Goal: Task Accomplishment & Management: Complete application form

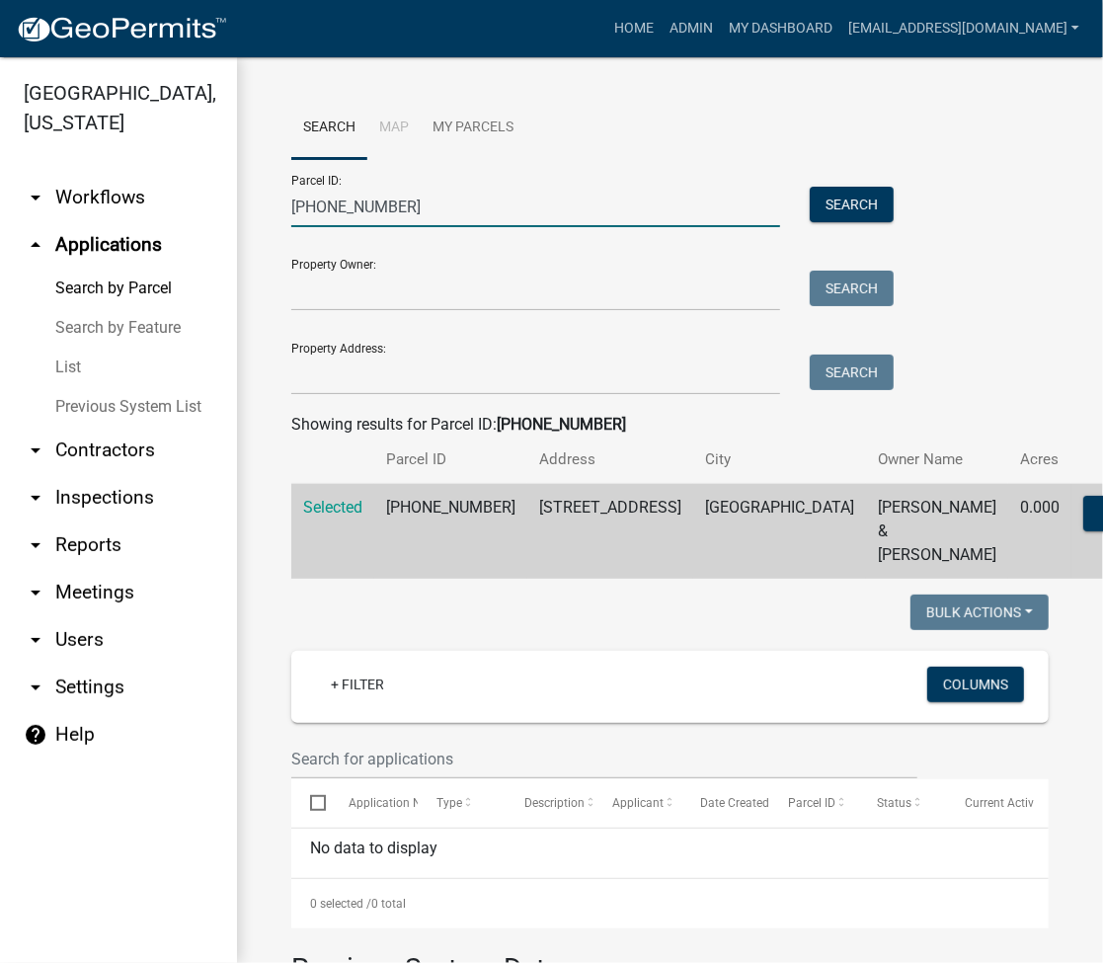
click at [338, 203] on input "007-102-251" at bounding box center [535, 207] width 489 height 40
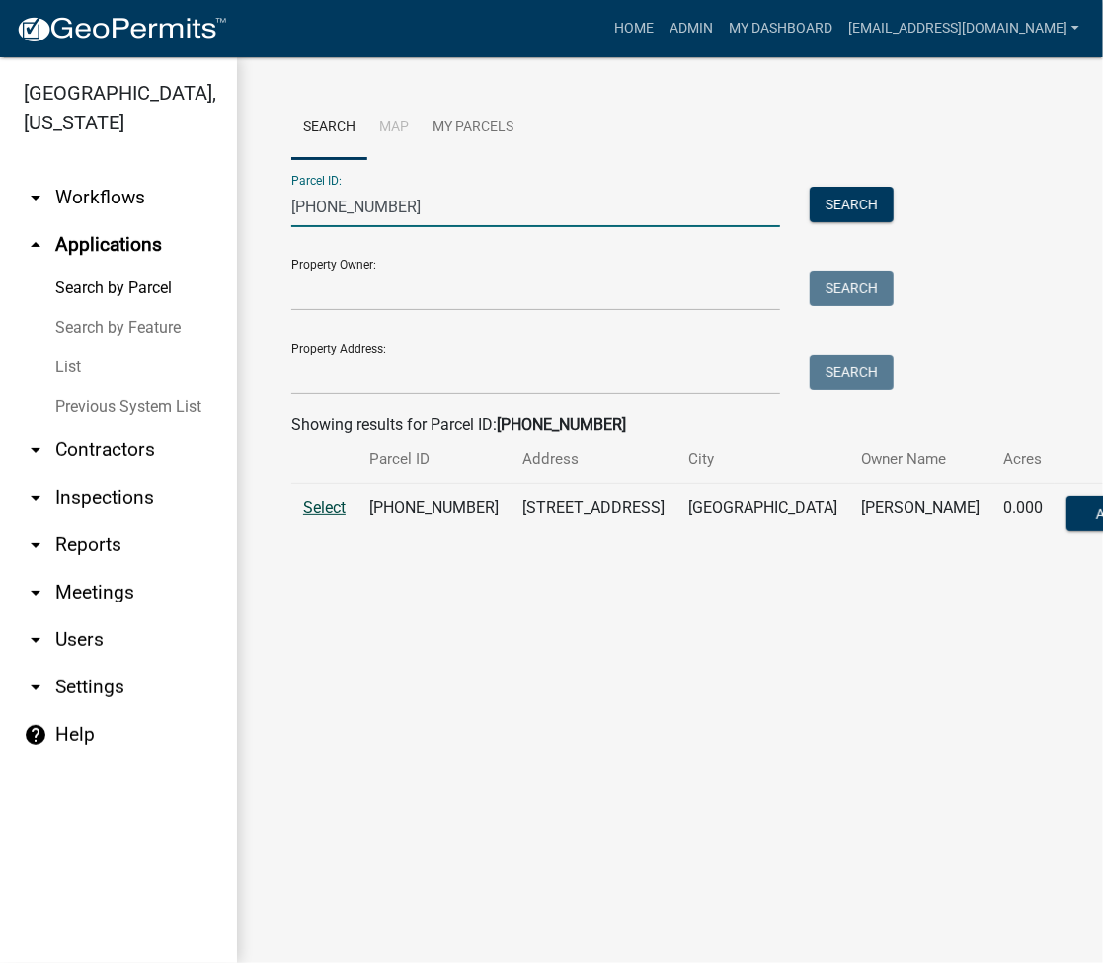
type input "018-031-081"
click at [329, 498] on span "Select" at bounding box center [324, 507] width 42 height 19
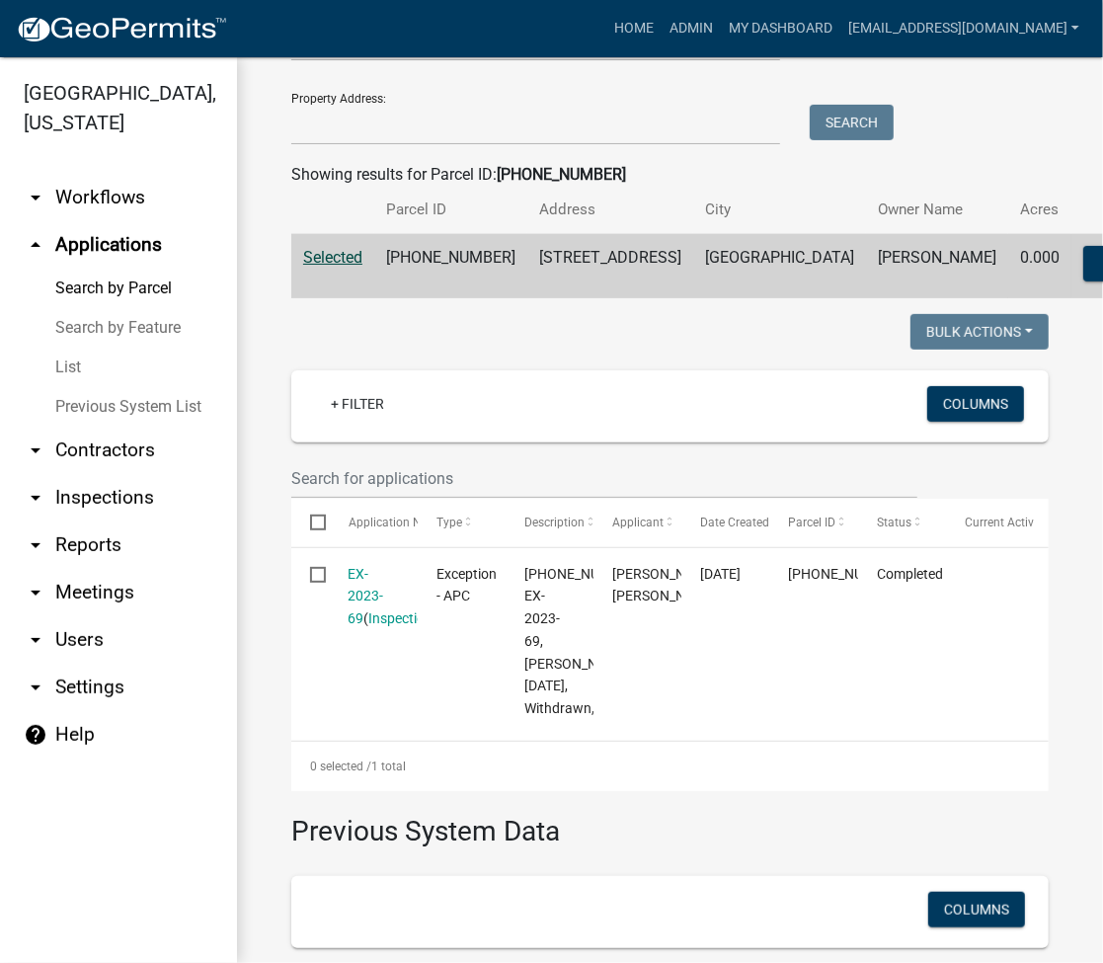
scroll to position [263, 0]
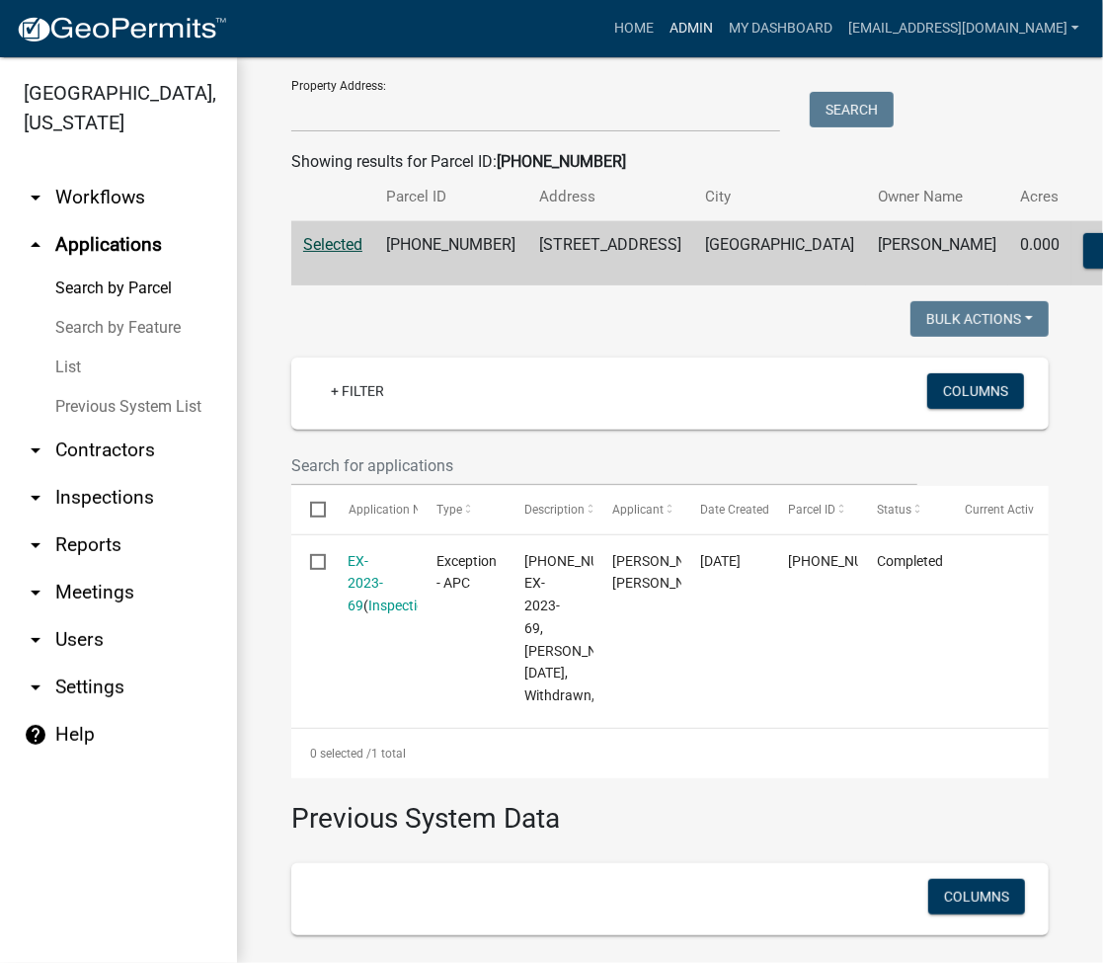
click at [721, 27] on link "Admin" at bounding box center [691, 29] width 59 height 38
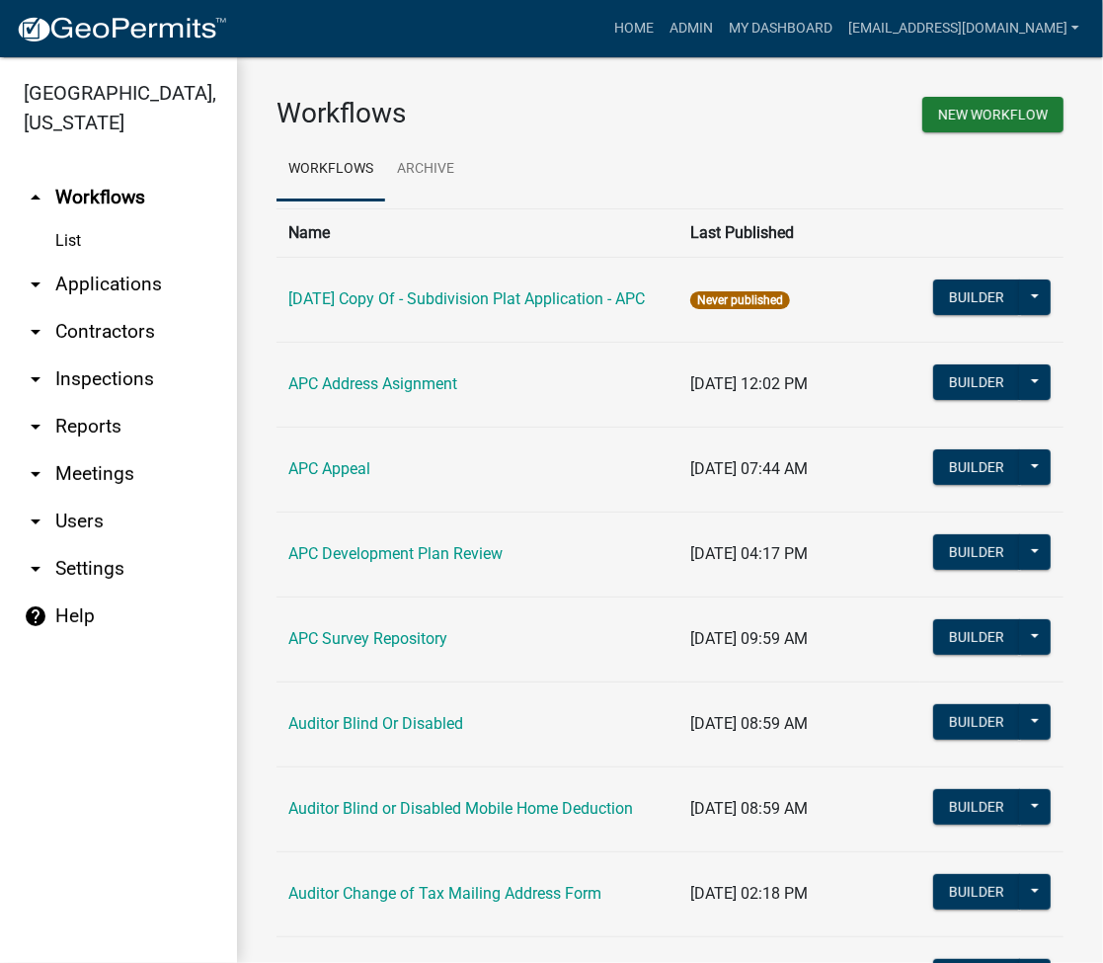
click at [147, 278] on link "arrow_drop_down Applications" at bounding box center [118, 284] width 237 height 47
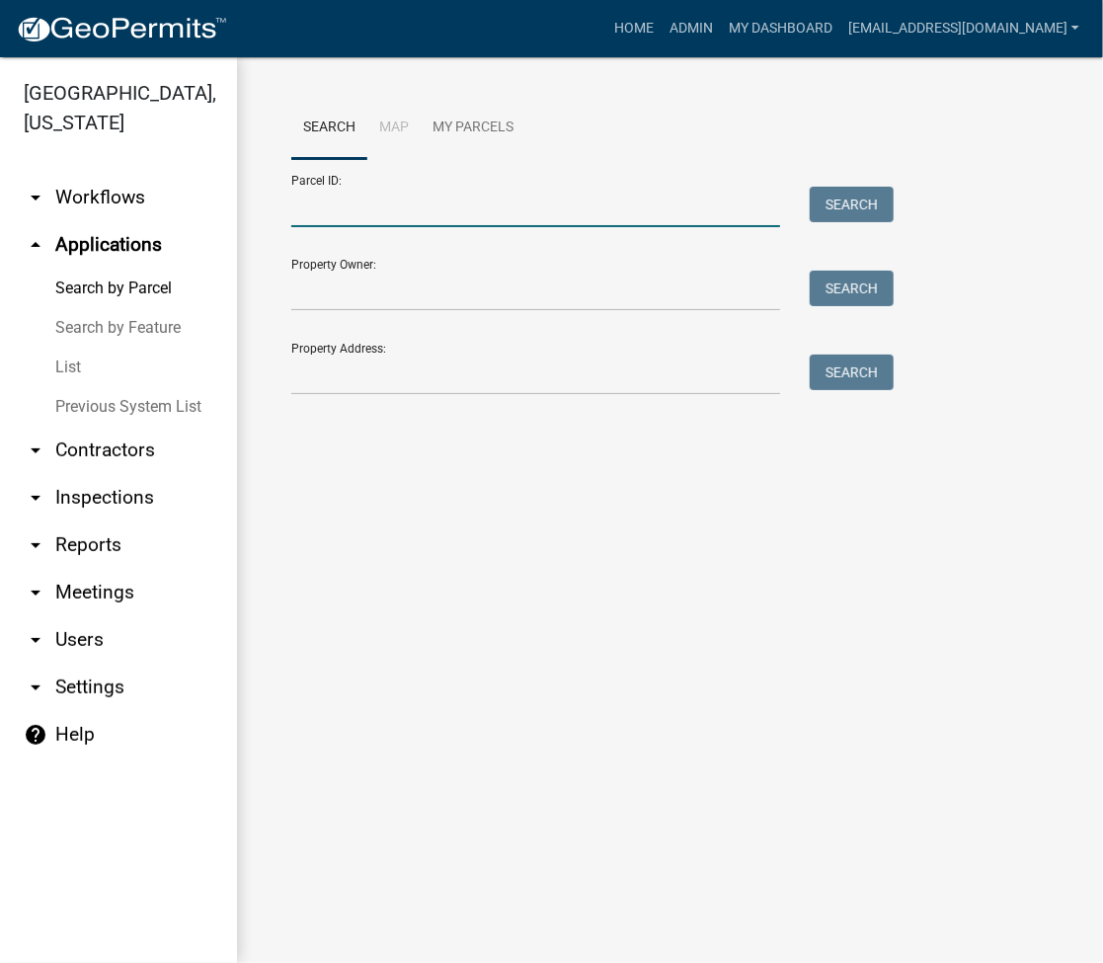
click at [384, 224] on input "Parcel ID:" at bounding box center [535, 207] width 489 height 40
type input "035-027-035.D"
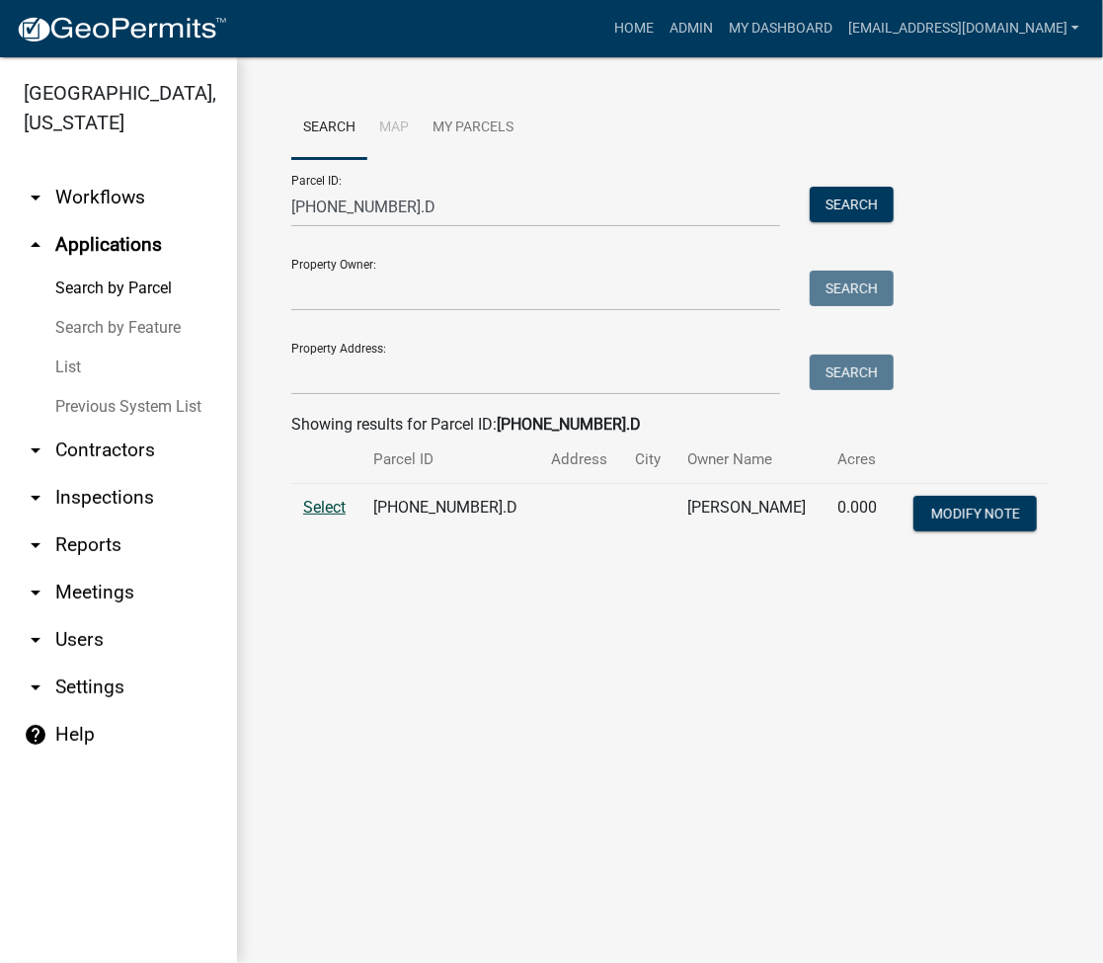
click at [340, 513] on span "Select" at bounding box center [324, 507] width 42 height 19
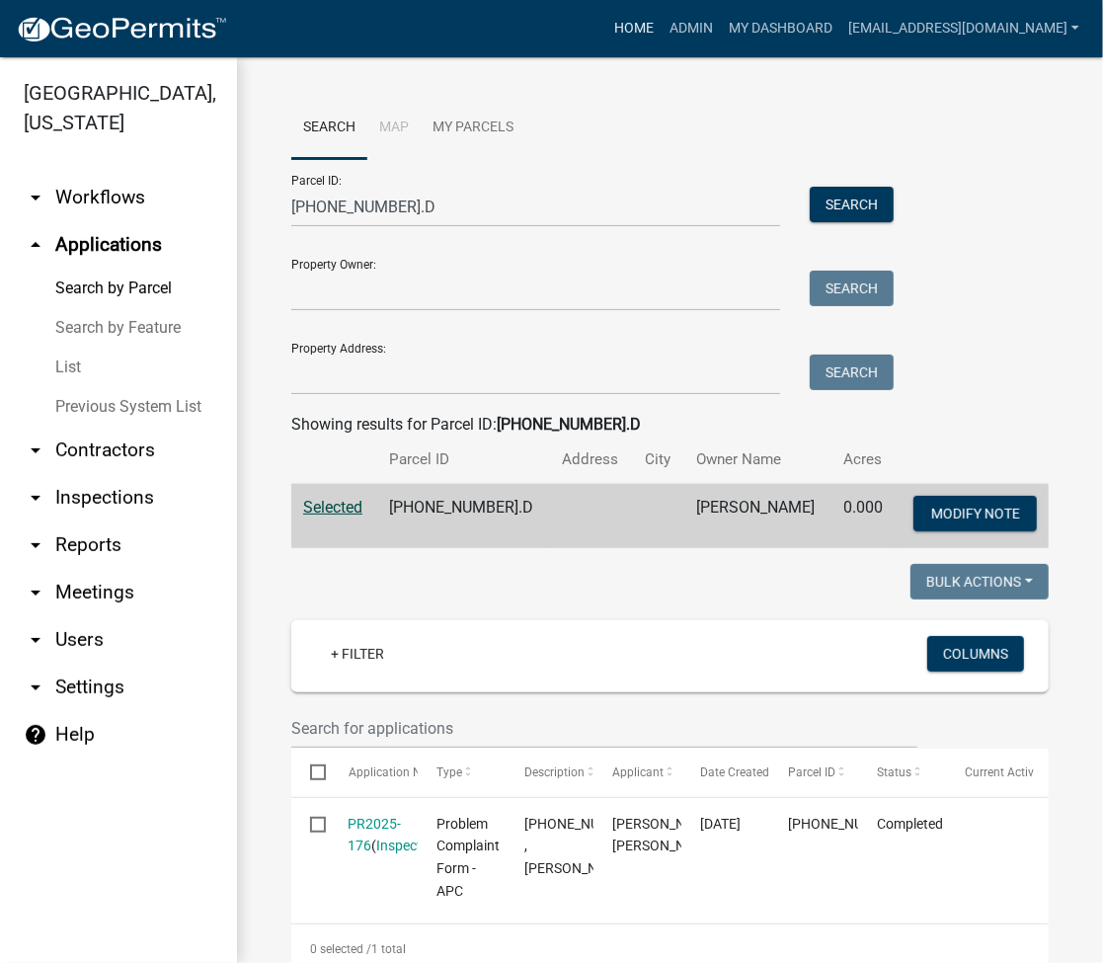
click at [662, 27] on link "Home" at bounding box center [633, 29] width 55 height 38
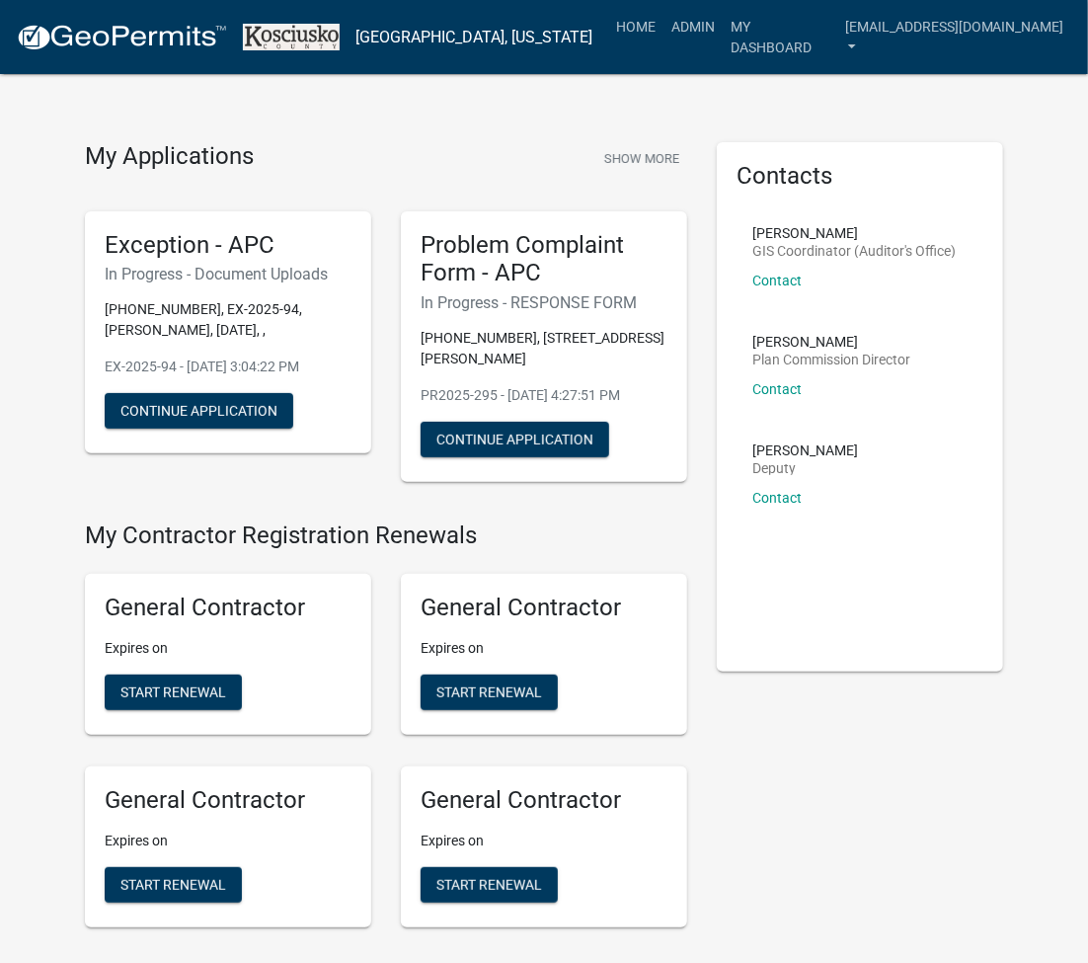
scroll to position [718, 0]
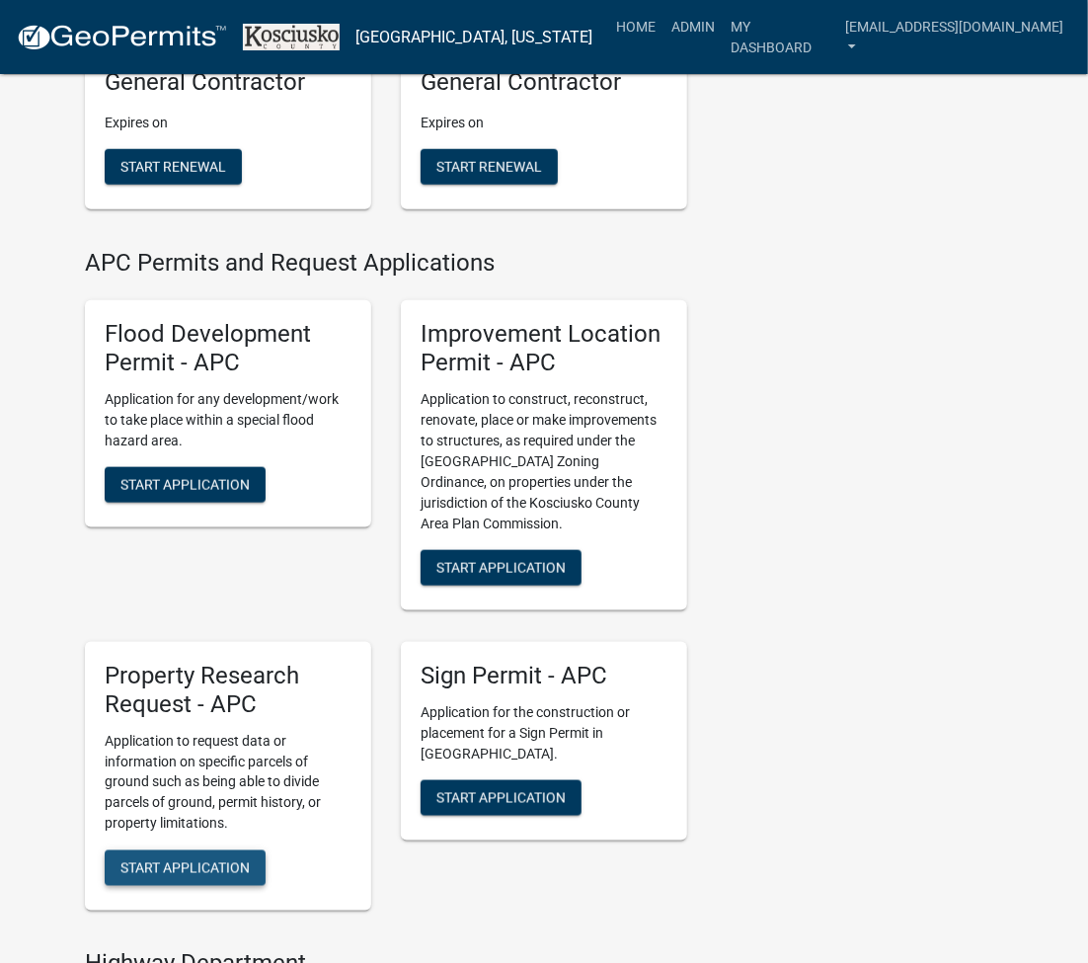
click at [176, 851] on button "Start Application" at bounding box center [185, 868] width 161 height 36
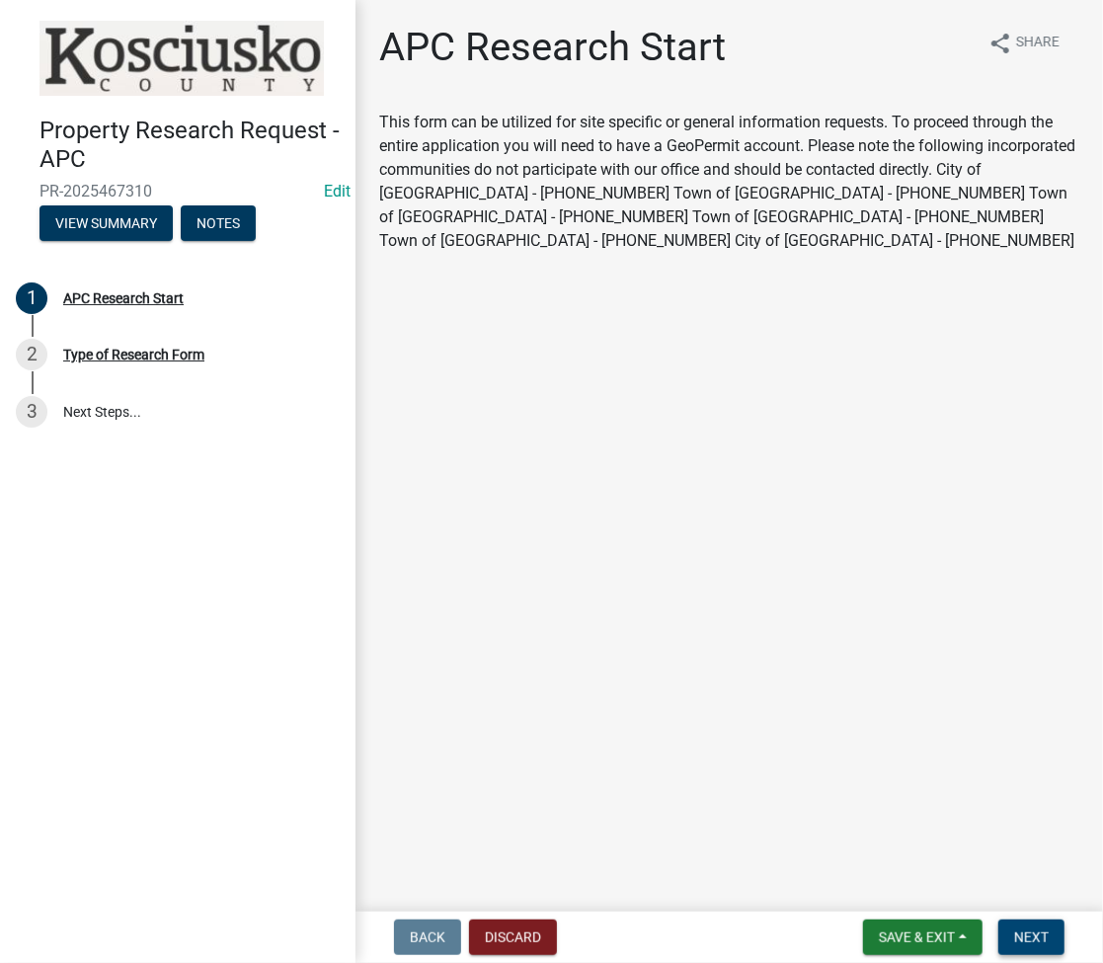
click at [1035, 937] on span "Next" at bounding box center [1031, 937] width 35 height 16
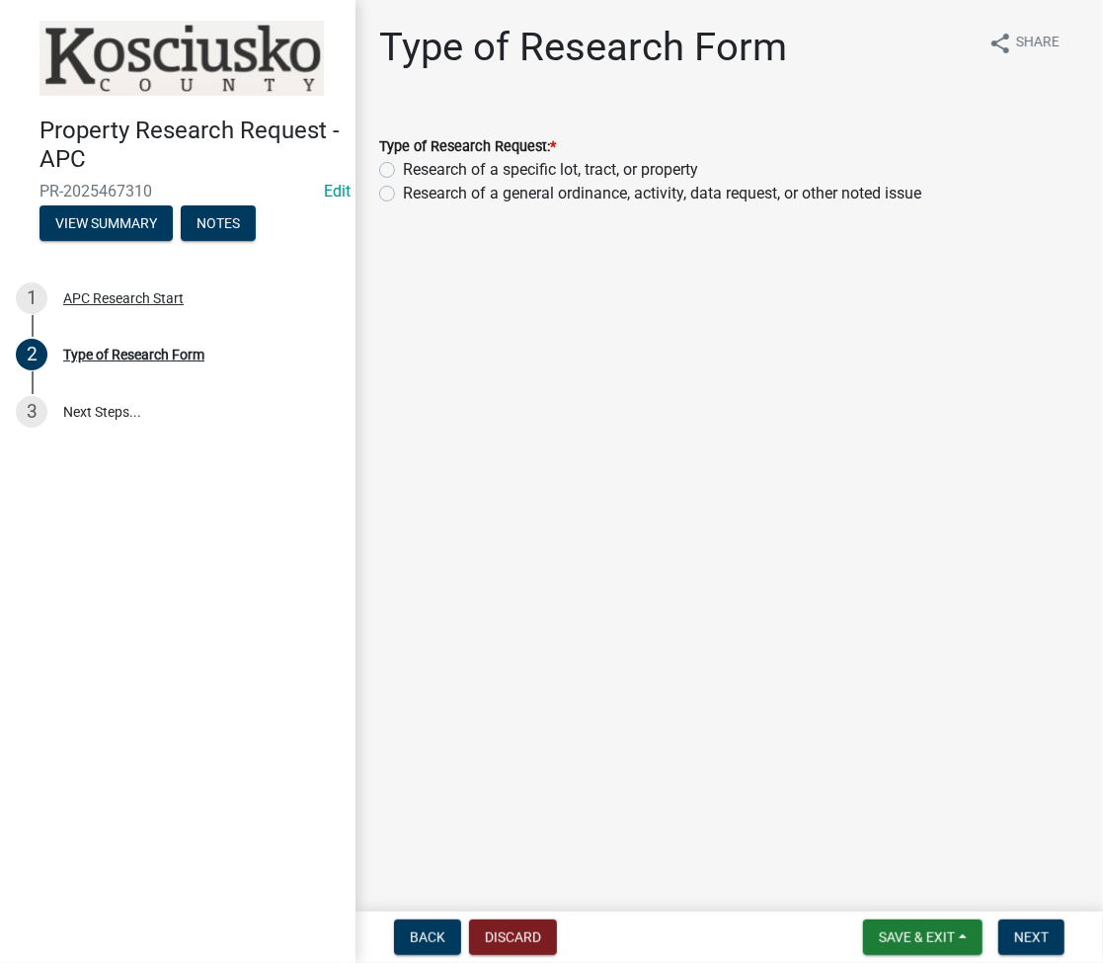
click at [403, 172] on label "Research of a specific lot, tract, or property" at bounding box center [550, 170] width 295 height 24
click at [403, 171] on input "Research of a specific lot, tract, or property" at bounding box center [409, 164] width 13 height 13
radio input "true"
click at [1027, 937] on span "Next" at bounding box center [1031, 937] width 35 height 16
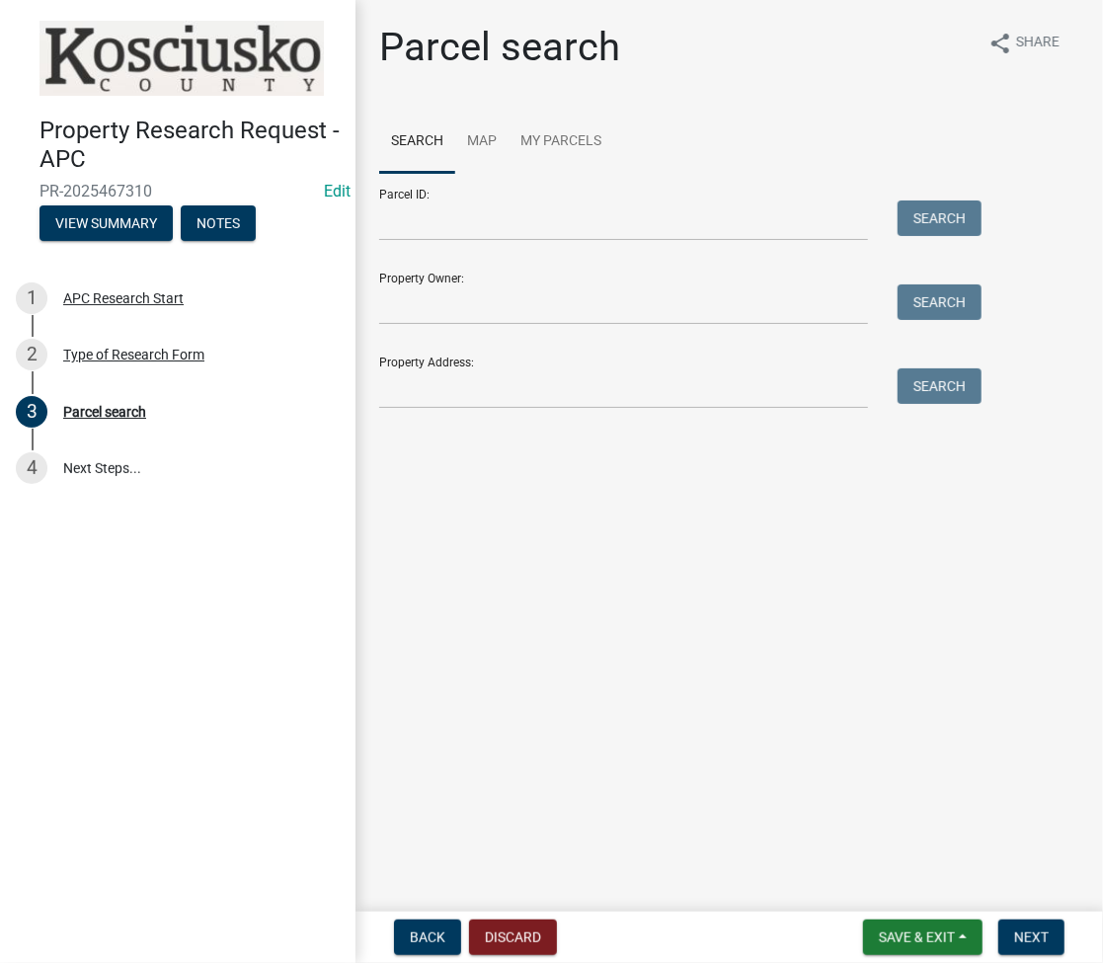
click at [541, 253] on form "Parcel ID: Search Property Owner: Search Property Address: Search" at bounding box center [675, 291] width 592 height 236
click at [541, 227] on input "Parcel ID:" at bounding box center [623, 220] width 489 height 40
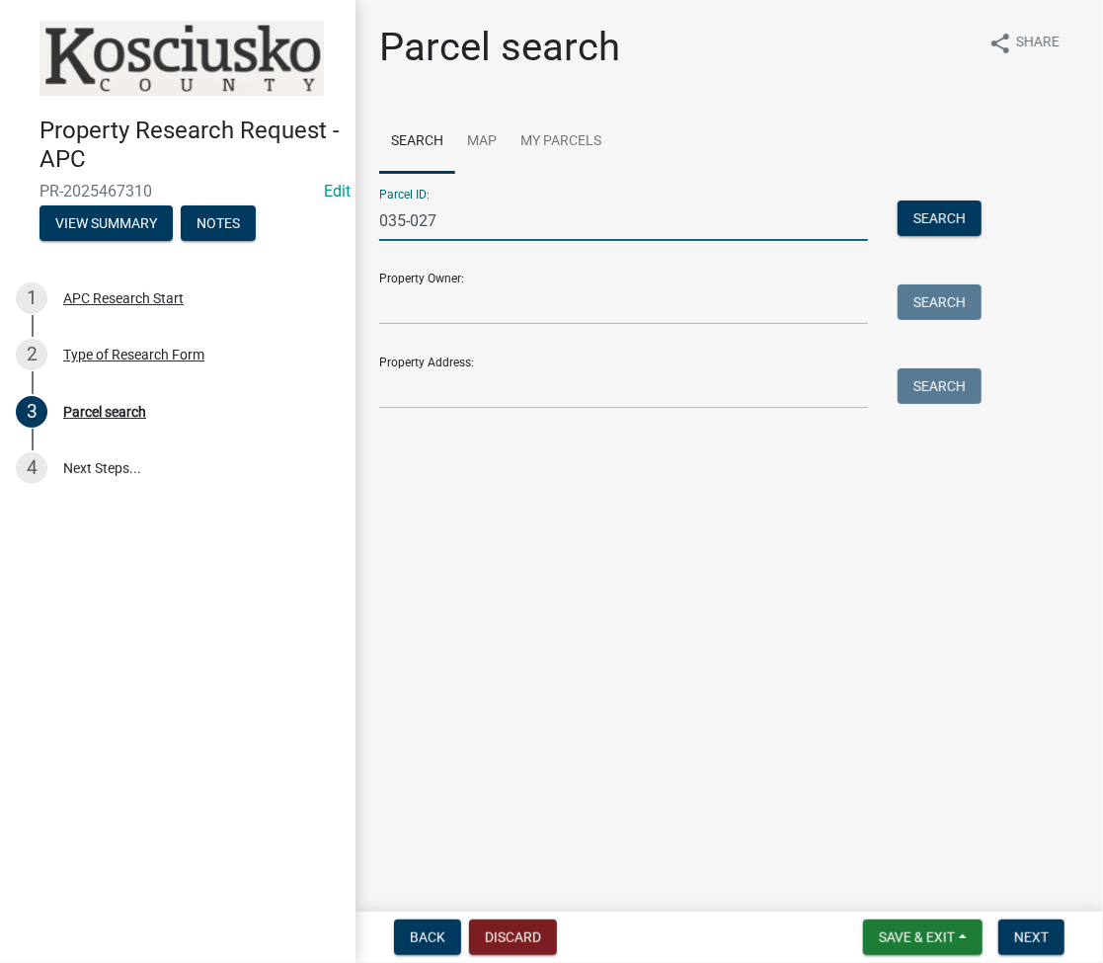
click at [513, 211] on input "035-027" at bounding box center [623, 220] width 489 height 40
type input "035-027-035.D"
click at [1042, 929] on span "Next" at bounding box center [1031, 937] width 35 height 16
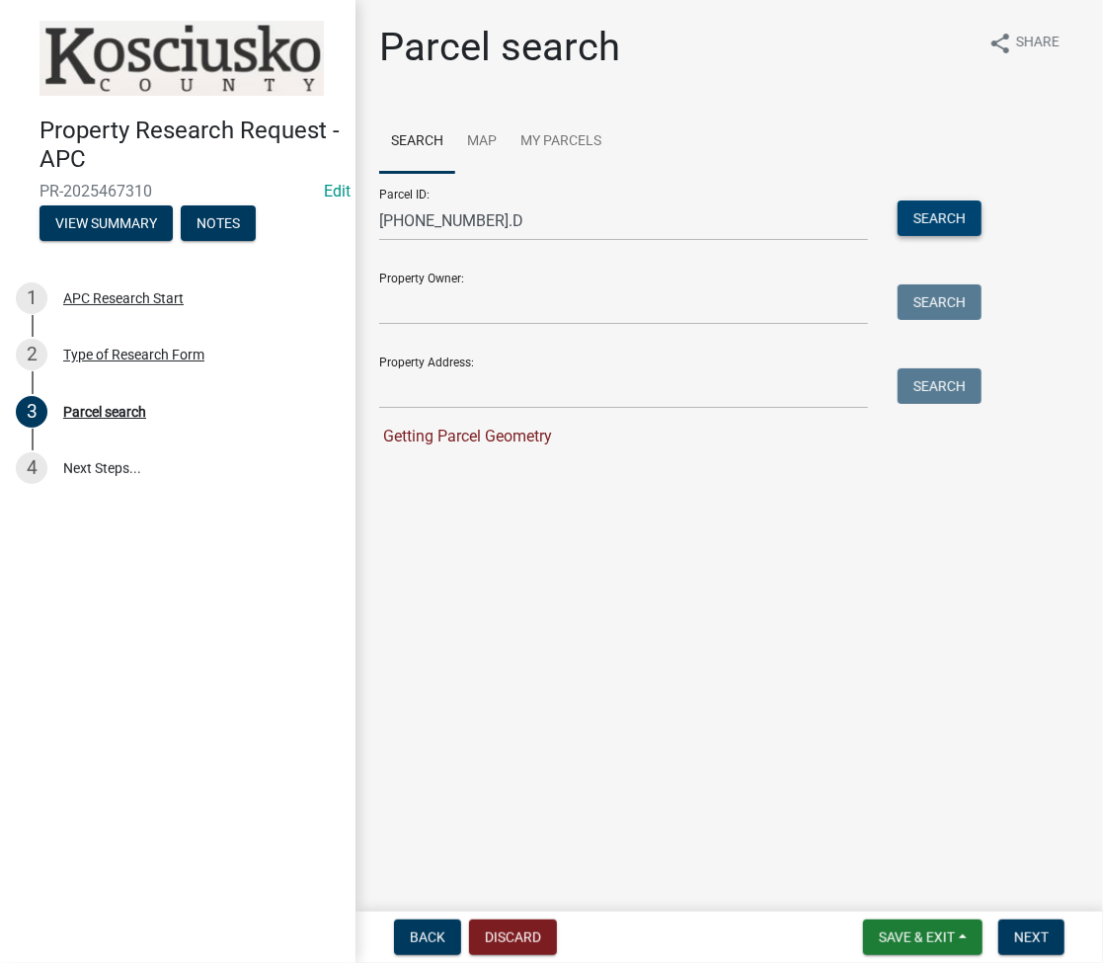
click at [928, 220] on button "Search" at bounding box center [940, 218] width 84 height 36
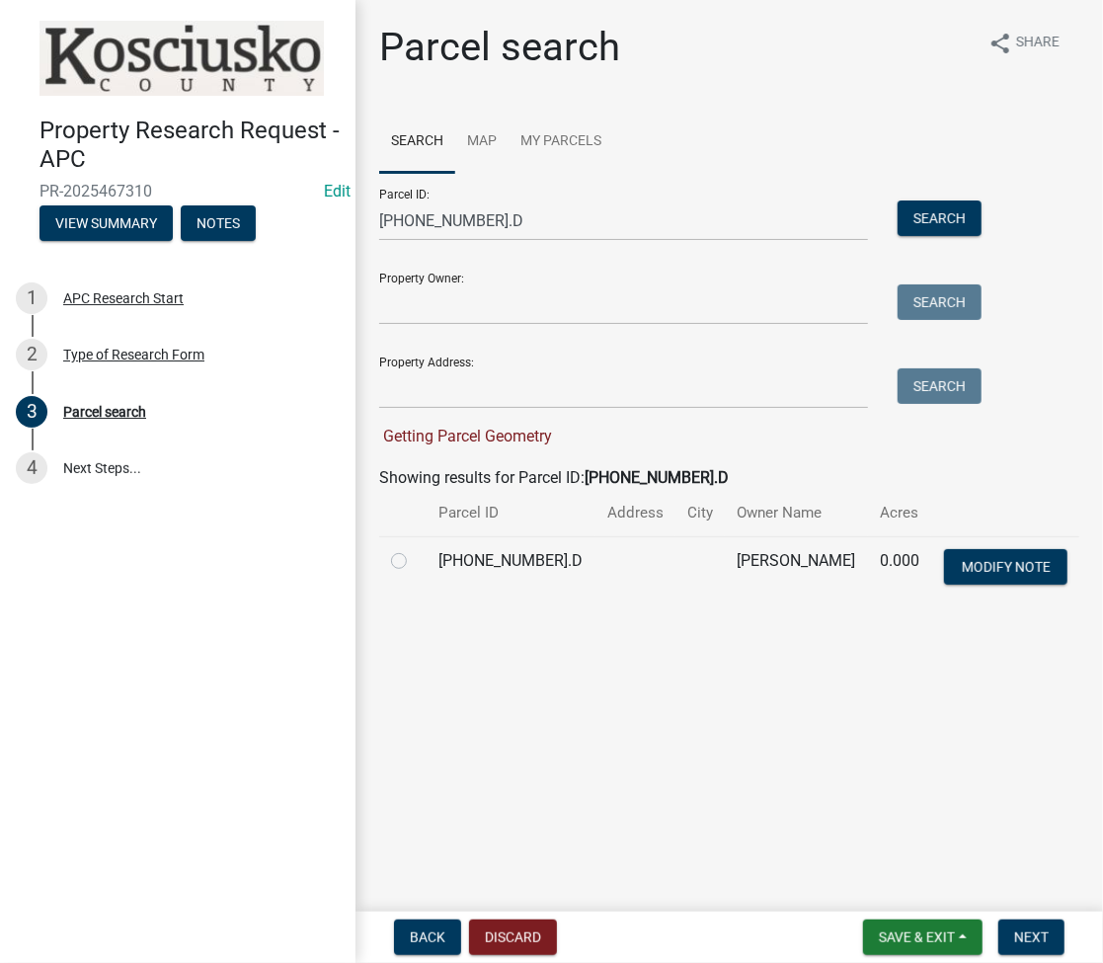
click at [415, 549] on label at bounding box center [415, 549] width 0 height 0
click at [415, 562] on input "radio" at bounding box center [421, 555] width 13 height 13
radio input "true"
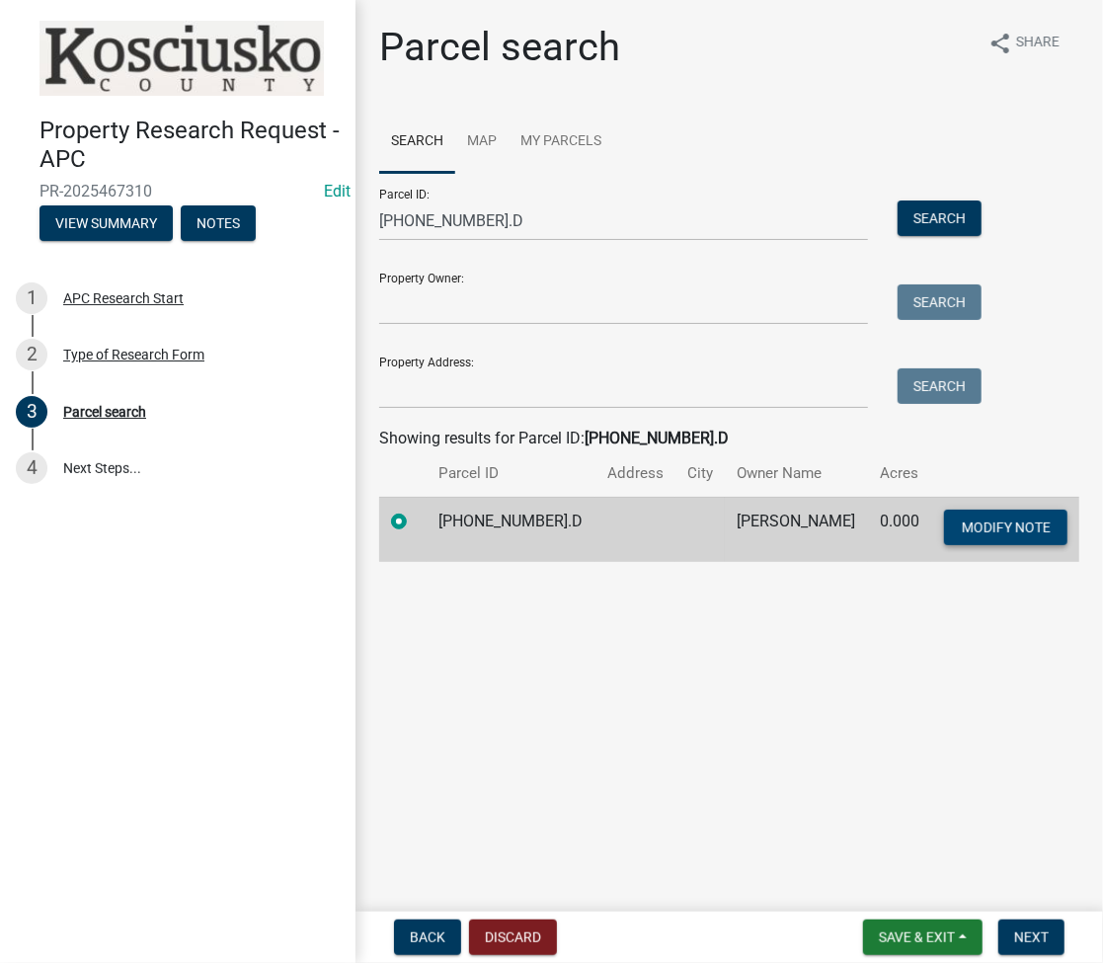
click at [987, 539] on button "Modify Note" at bounding box center [1005, 528] width 123 height 36
